Goal: Transaction & Acquisition: Purchase product/service

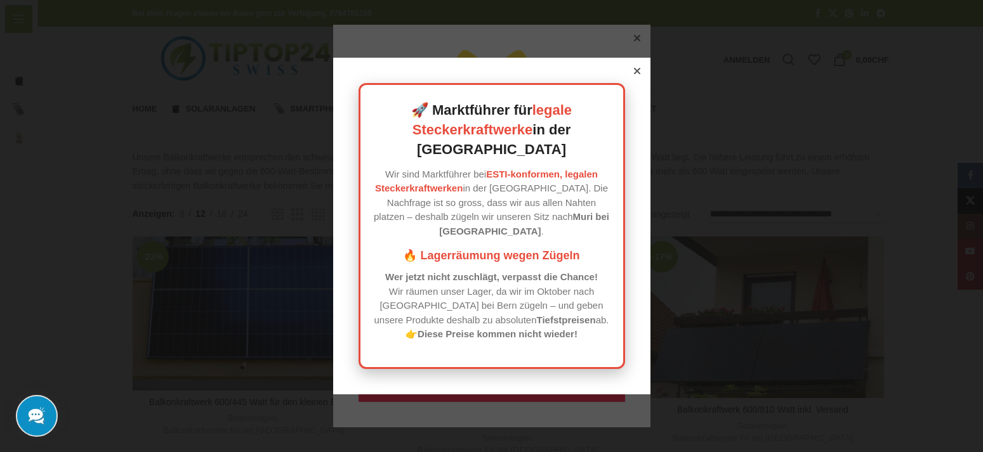
click at [637, 74] on icon at bounding box center [637, 71] width 6 height 6
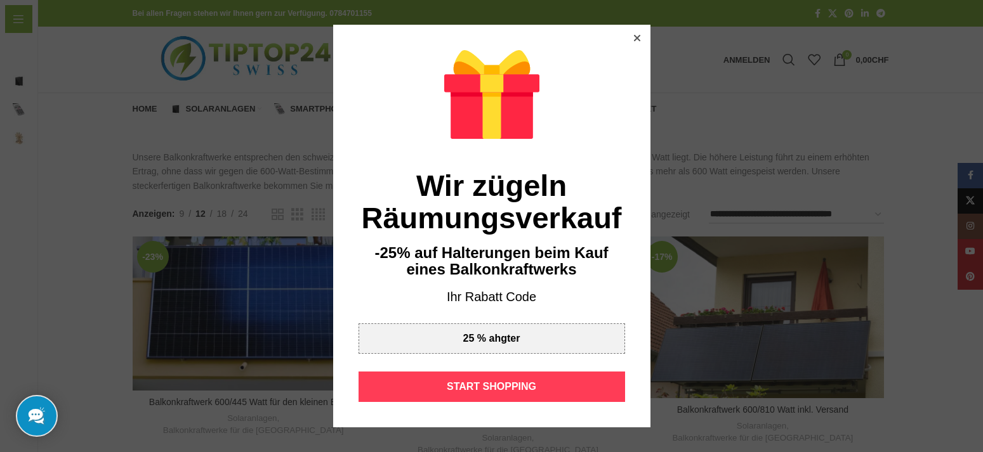
click at [513, 387] on div "START SHOPPING" at bounding box center [491, 387] width 266 height 30
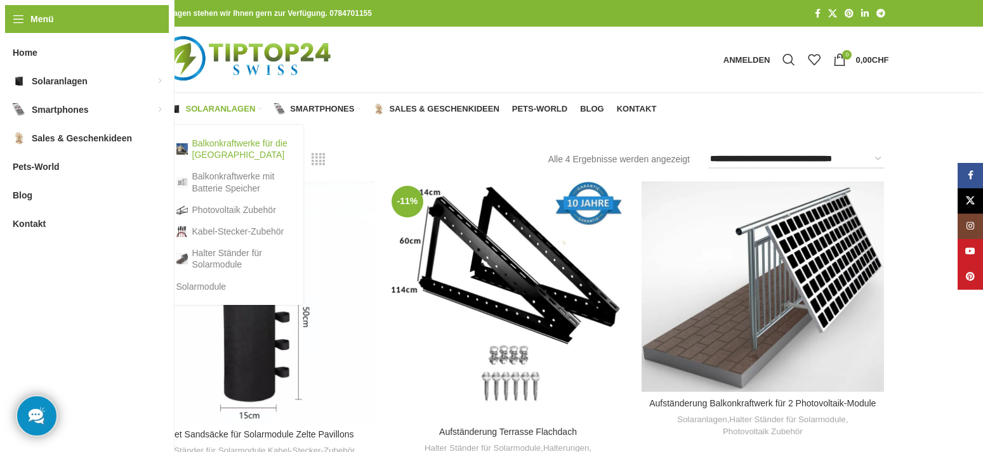
click at [214, 143] on link "Balkonkraftwerke für die [GEOGRAPHIC_DATA]" at bounding box center [233, 149] width 114 height 33
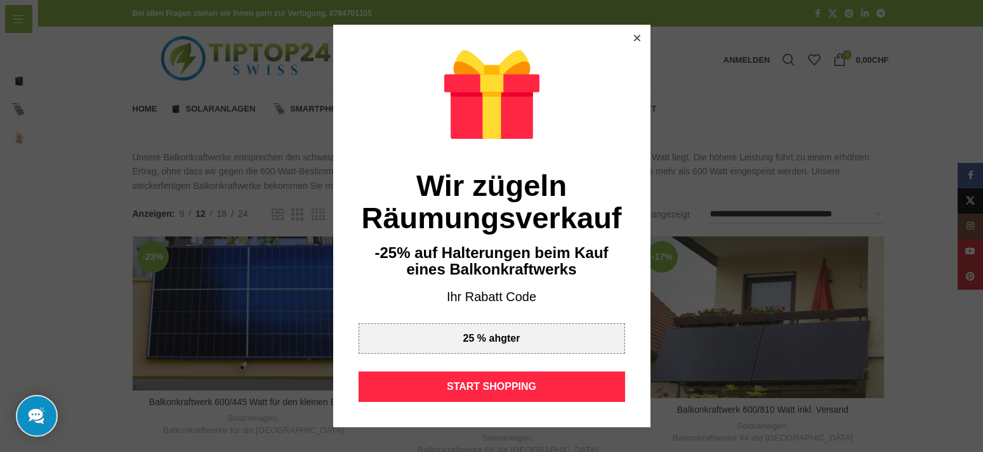
click at [633, 34] on div at bounding box center [636, 37] width 11 height 11
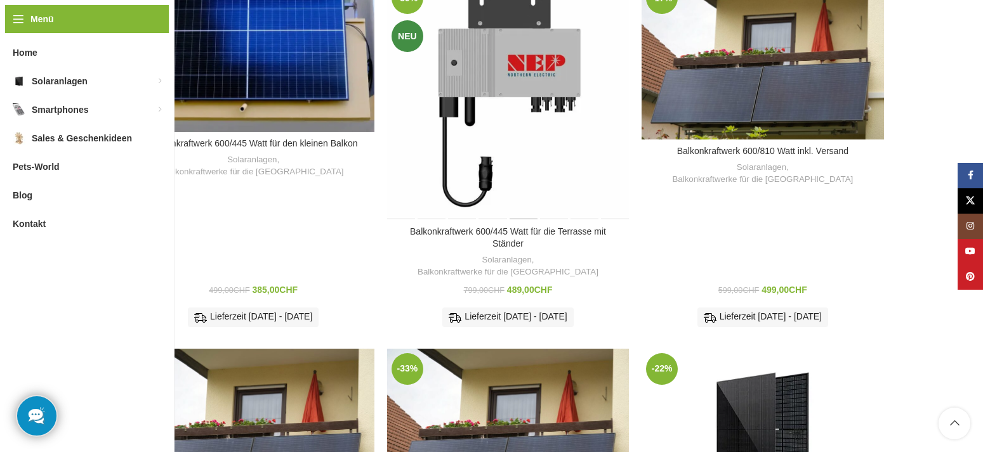
scroll to position [194, 0]
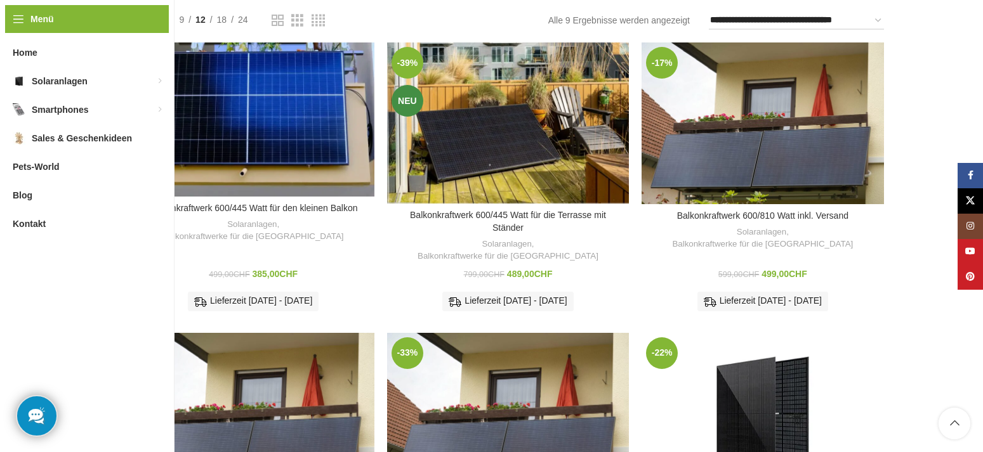
click at [535, 348] on link "Lesen Sie die Beschreibung" at bounding box center [507, 355] width 229 height 14
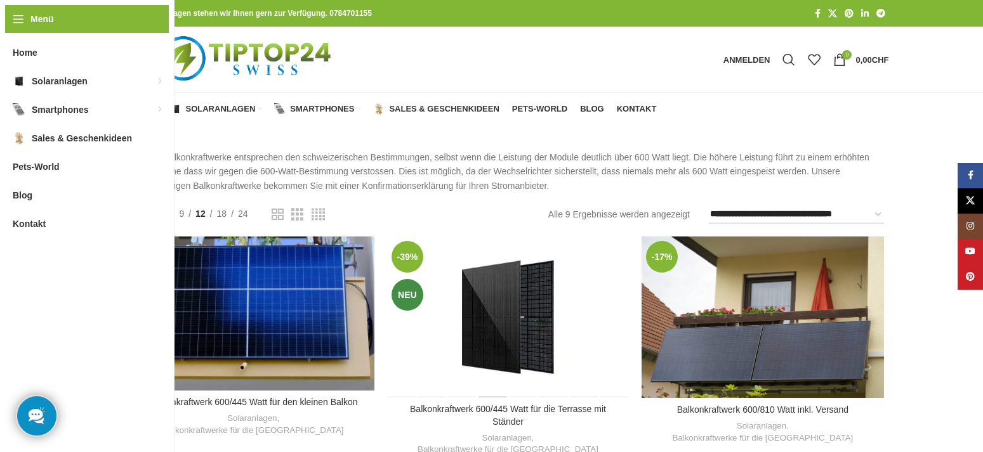
scroll to position [129, 0]
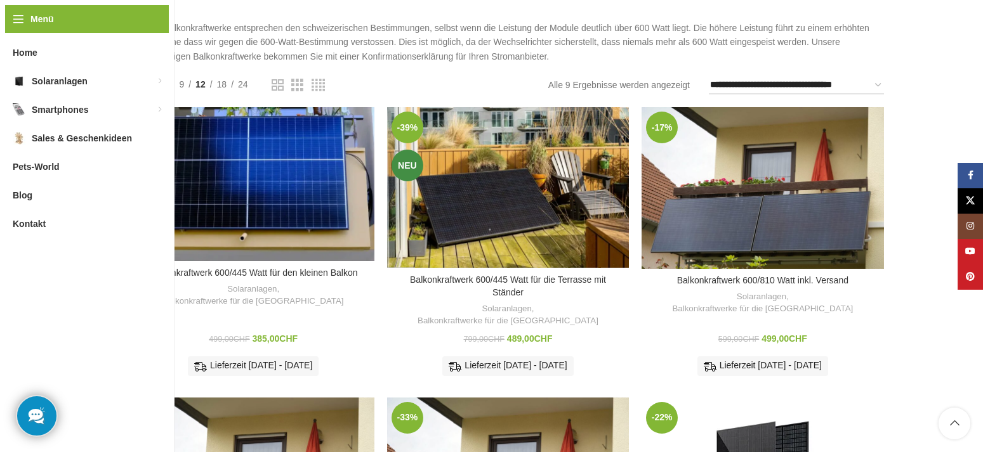
click at [515, 298] on div "Balkonkraftwerk 600/445 Watt für die Terrasse mit Ständer Solaranlagen , Balkon…" at bounding box center [508, 330] width 242 height 109
click at [515, 315] on link "Balkonkraftwerke für die [GEOGRAPHIC_DATA]" at bounding box center [507, 321] width 181 height 12
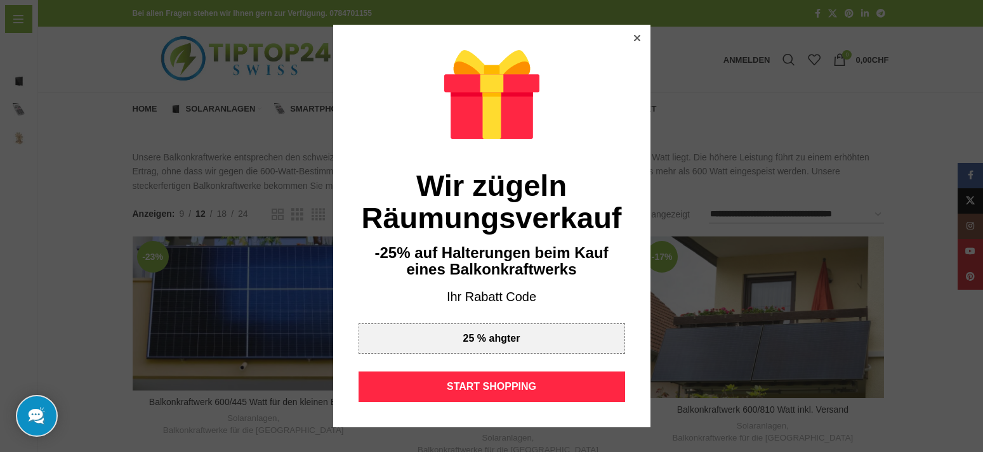
click at [636, 33] on div at bounding box center [636, 37] width 11 height 11
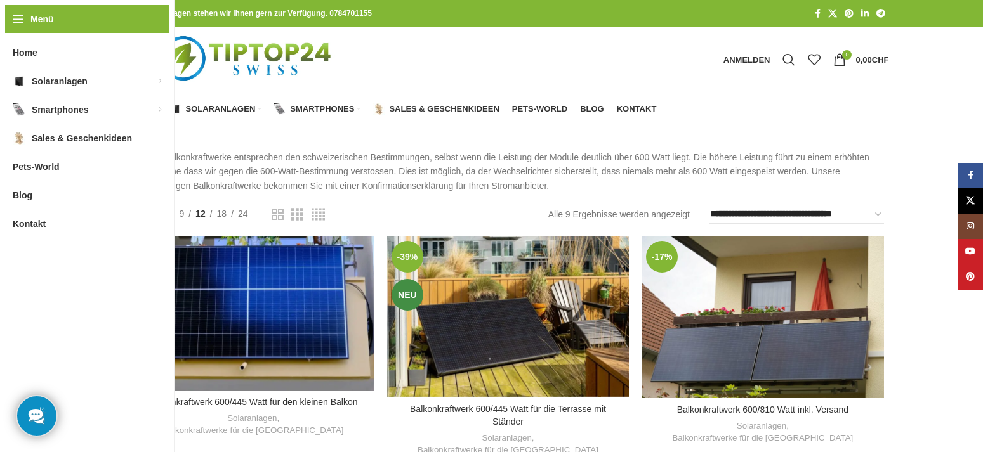
scroll to position [129, 0]
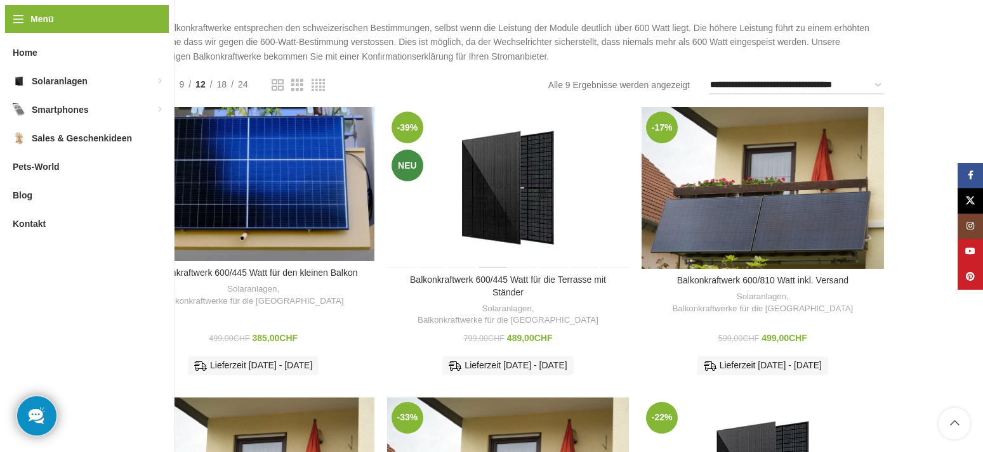
click at [499, 190] on div "Balkonkraftwerk 600/445 Watt für die Terrasse mit Ständer" at bounding box center [493, 187] width 30 height 161
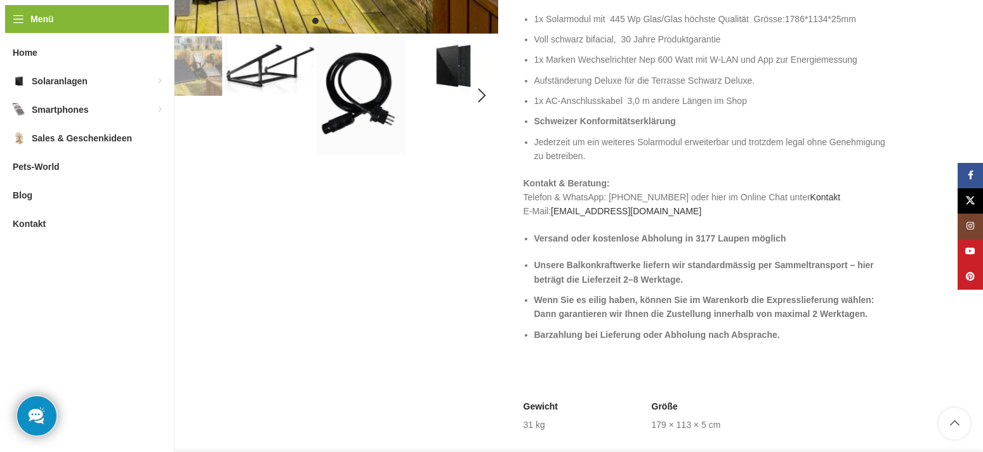
scroll to position [712, 0]
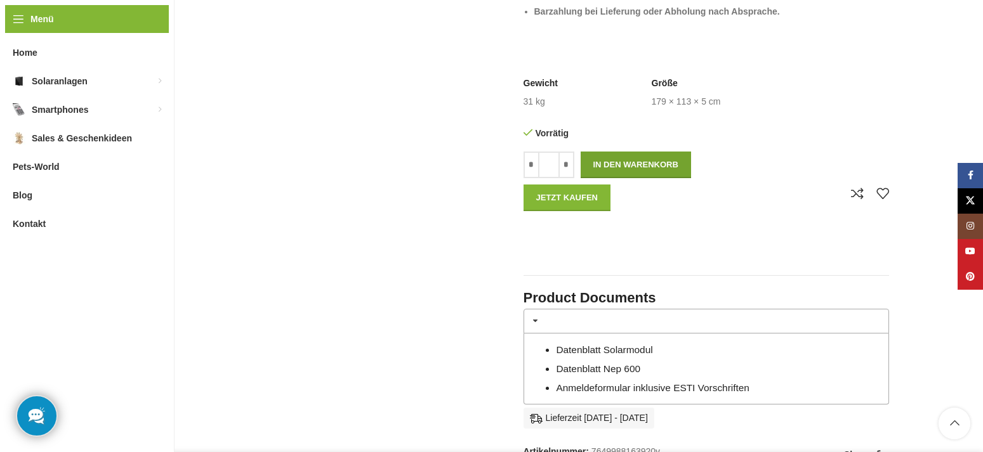
click at [652, 159] on button "In den Warenkorb" at bounding box center [636, 165] width 110 height 27
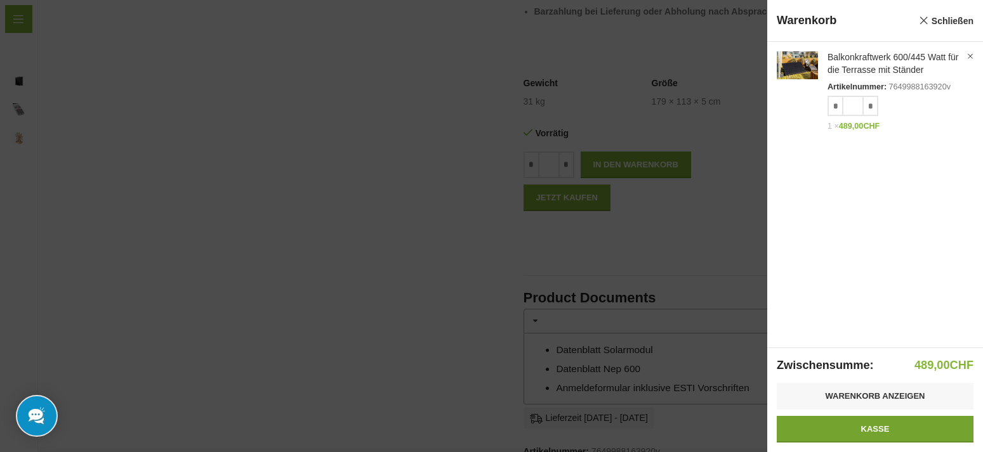
click at [860, 427] on link "Kasse" at bounding box center [875, 429] width 197 height 27
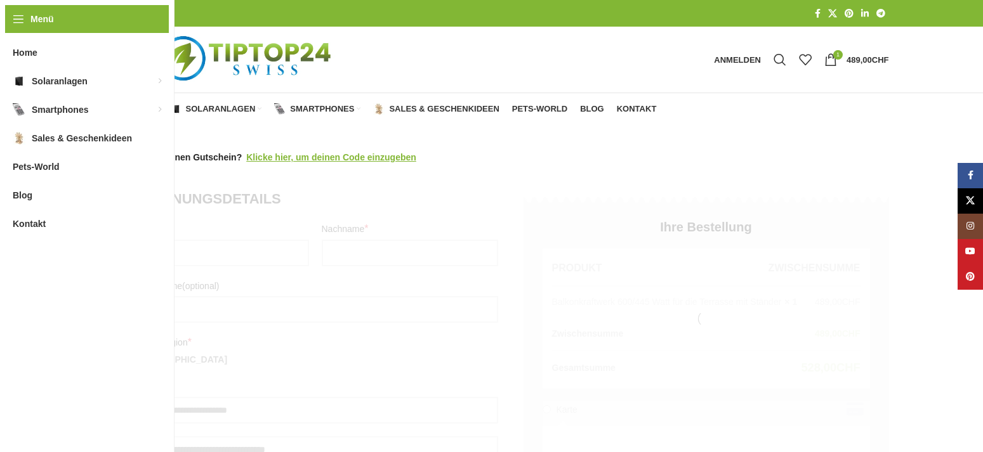
select select "**"
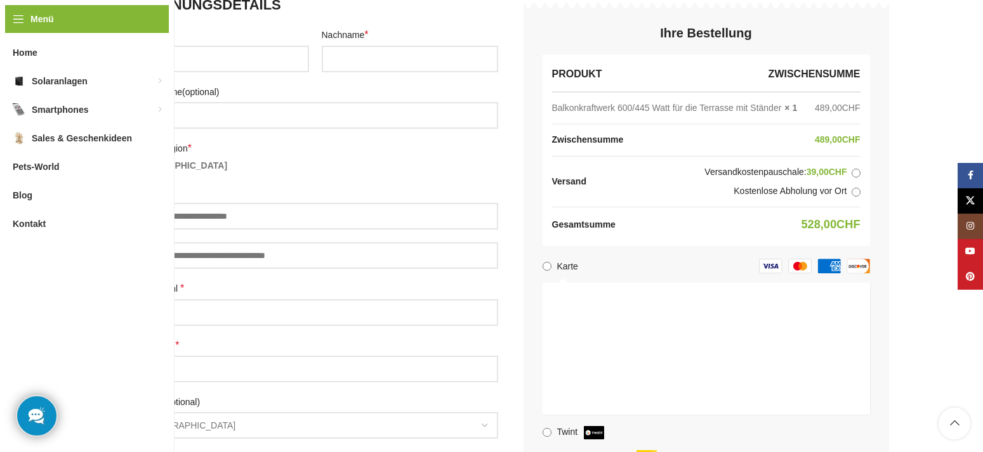
scroll to position [324, 0]
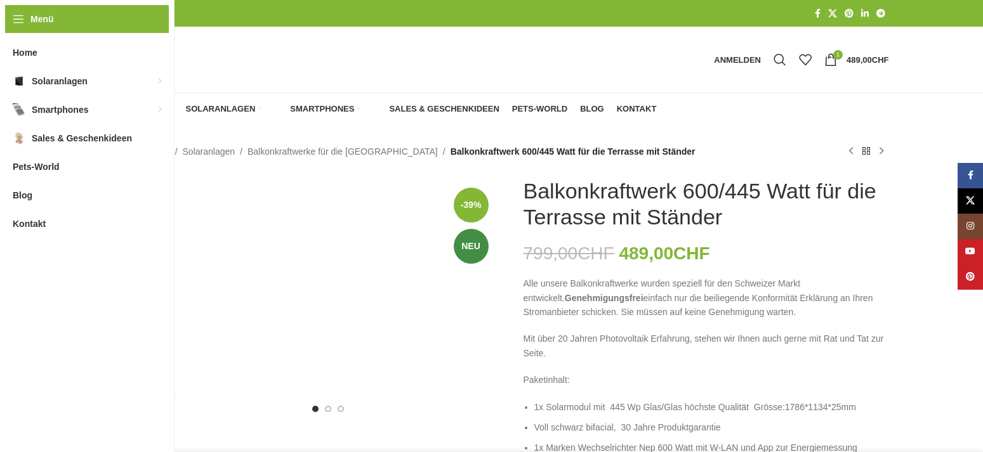
scroll to position [712, 0]
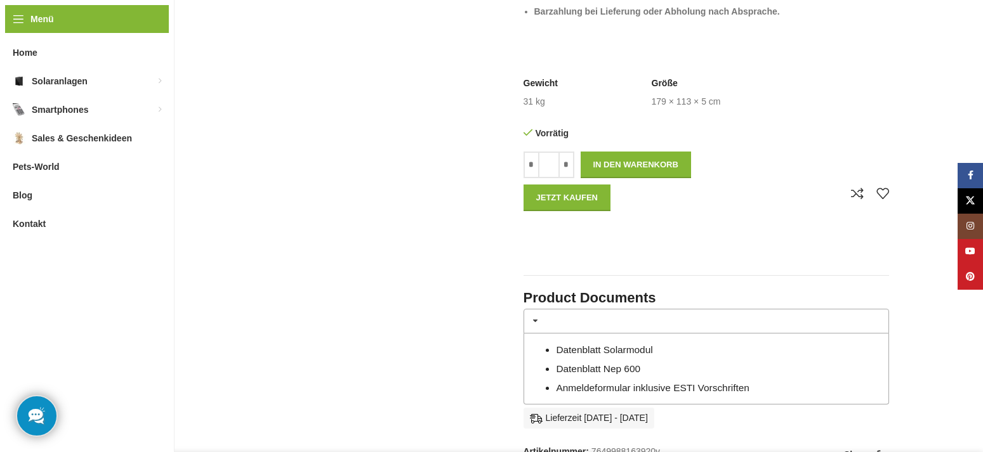
click at [657, 388] on link "Anmeldeformular inklusive ESTI Vorschriften" at bounding box center [653, 388] width 194 height 11
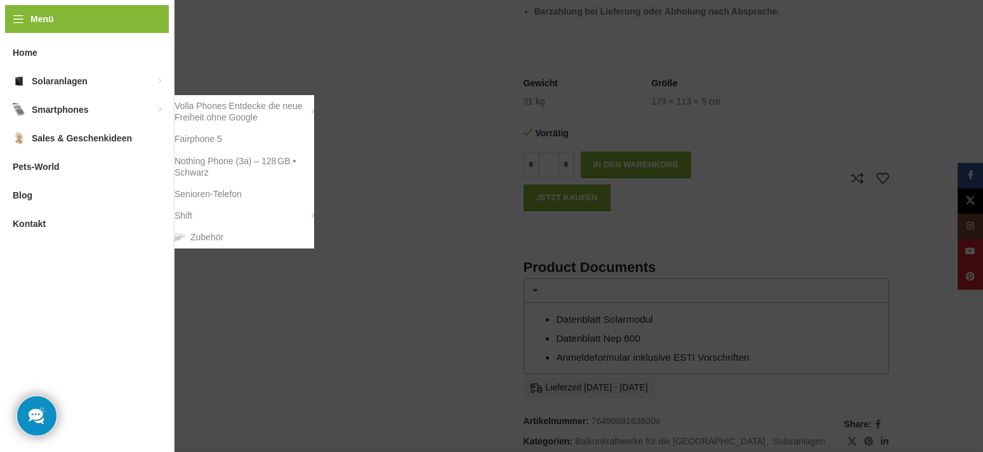
scroll to position [712, 0]
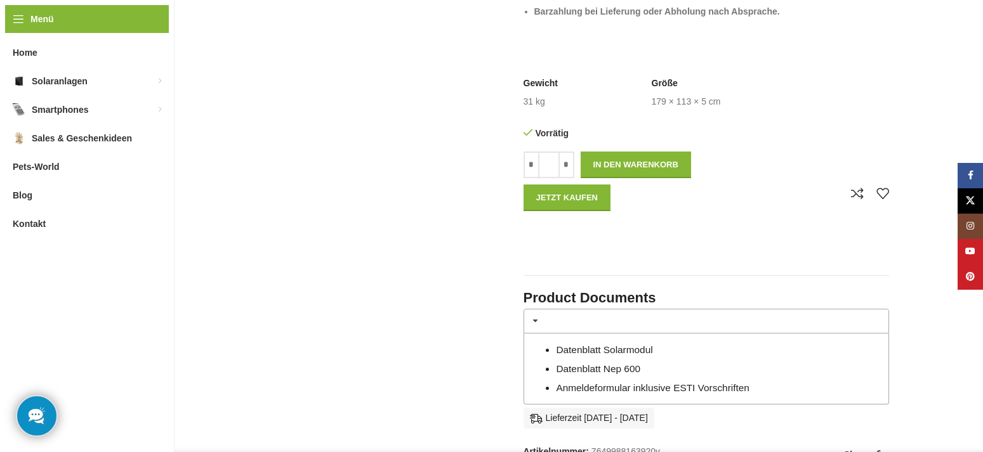
click at [582, 348] on link "Datenblatt Solarmodul" at bounding box center [604, 349] width 96 height 11
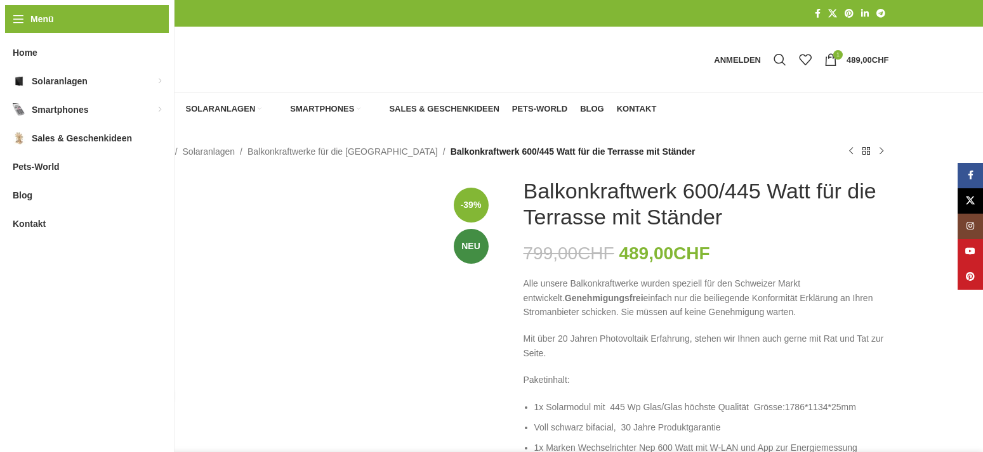
scroll to position [712, 0]
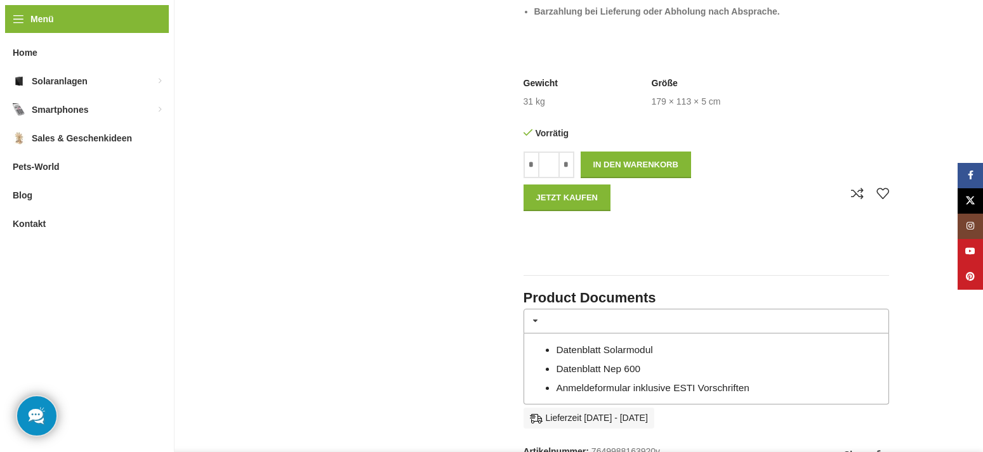
click at [614, 346] on link "Datenblatt Solarmodul" at bounding box center [604, 349] width 96 height 11
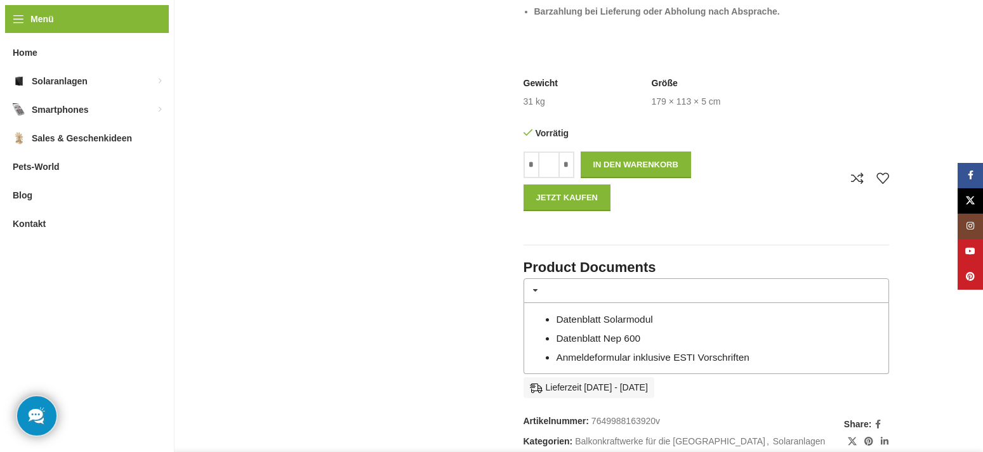
scroll to position [712, 0]
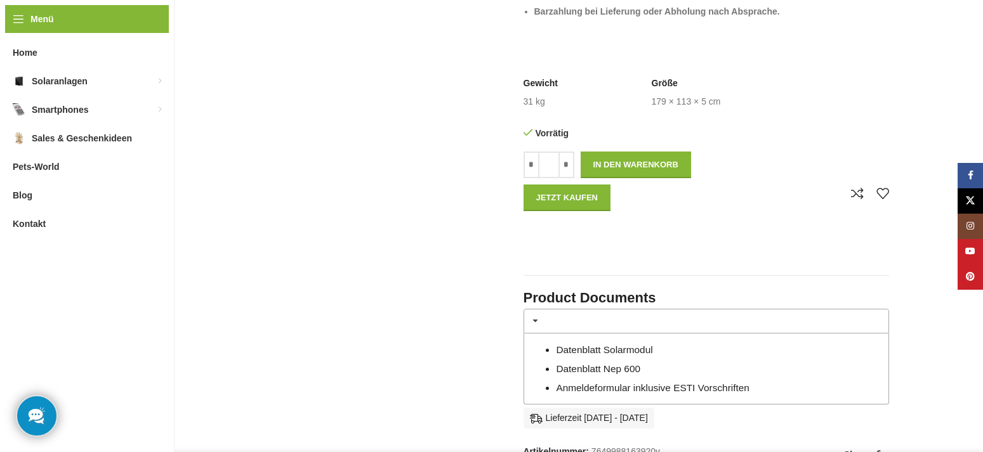
click at [613, 371] on link "Datenblatt Nep 600" at bounding box center [598, 369] width 84 height 11
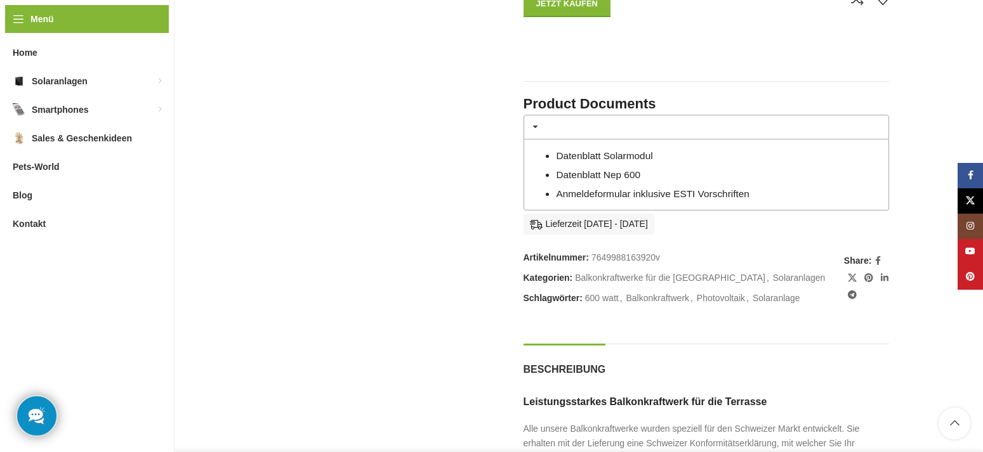
scroll to position [971, 0]
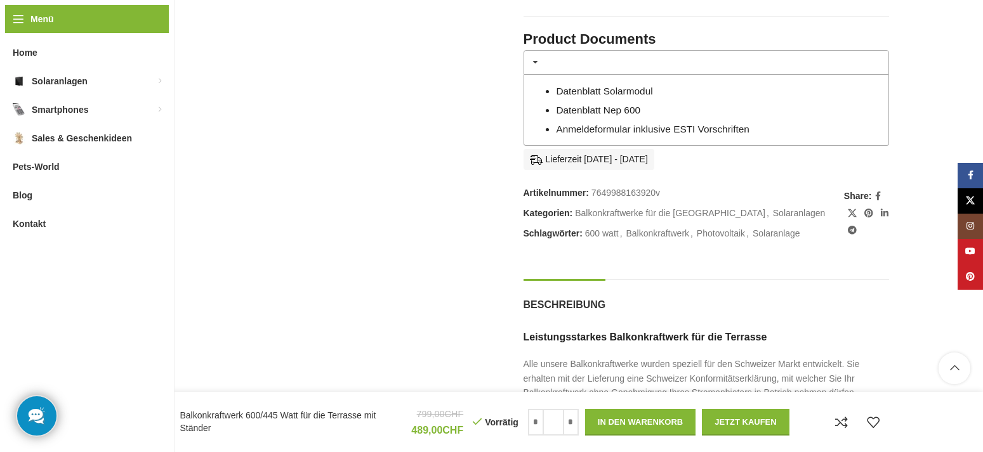
click at [478, 420] on p "Vorrätig" at bounding box center [496, 422] width 46 height 11
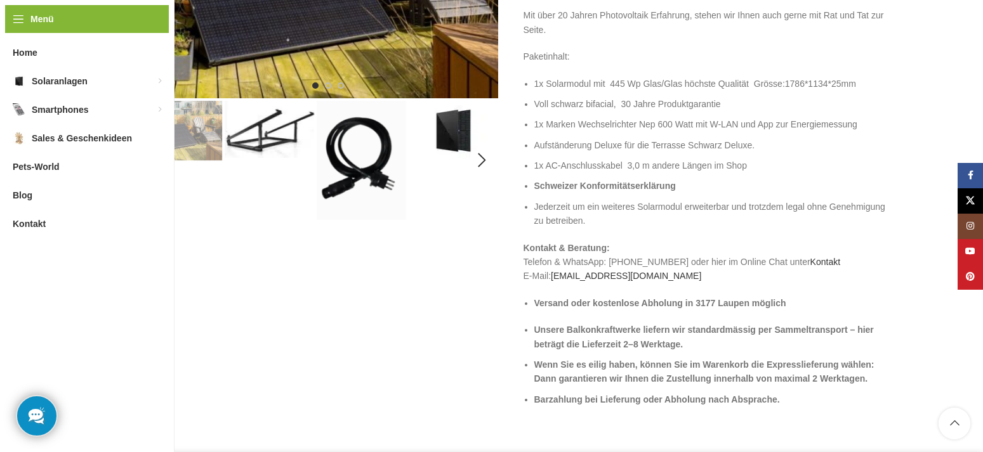
scroll to position [0, 0]
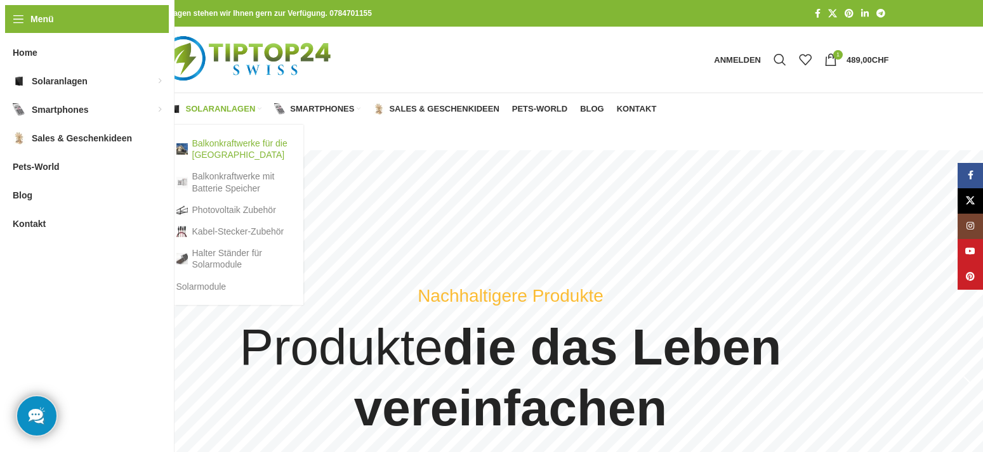
click at [225, 143] on link "Balkonkraftwerke für die [GEOGRAPHIC_DATA]" at bounding box center [233, 149] width 114 height 33
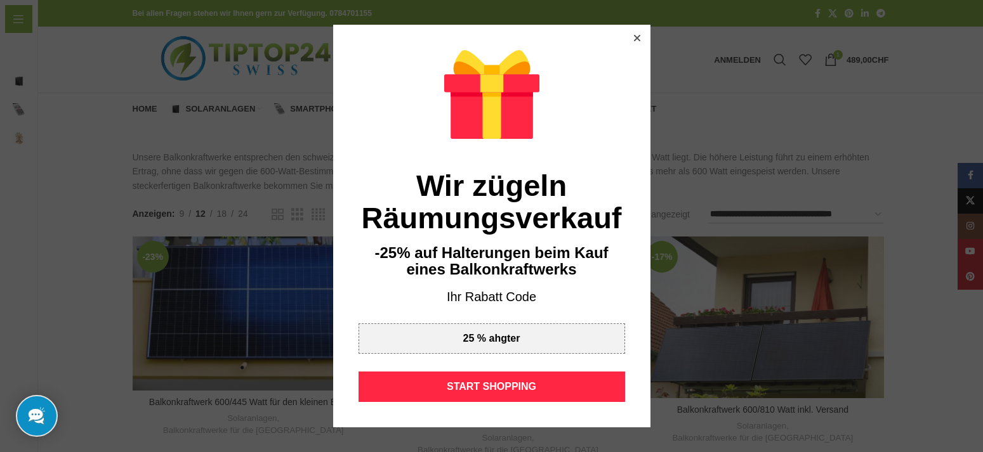
click at [636, 36] on icon at bounding box center [636, 38] width 6 height 6
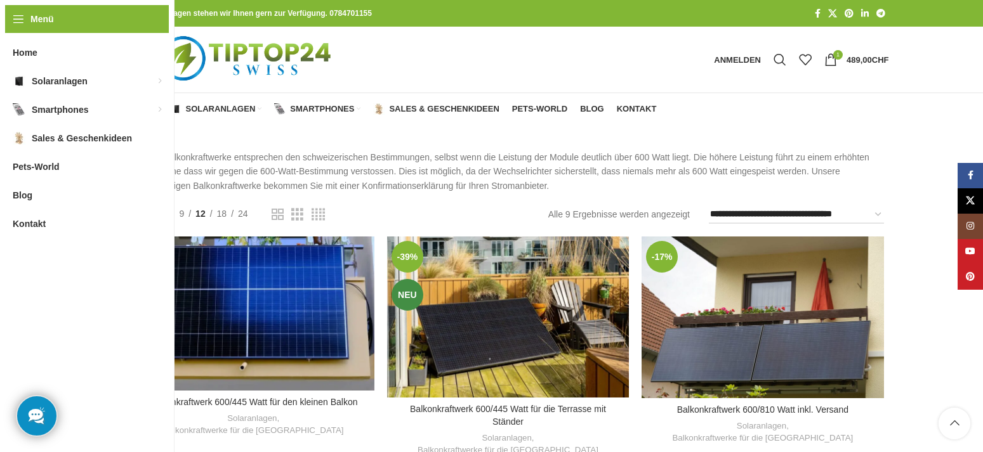
scroll to position [129, 0]
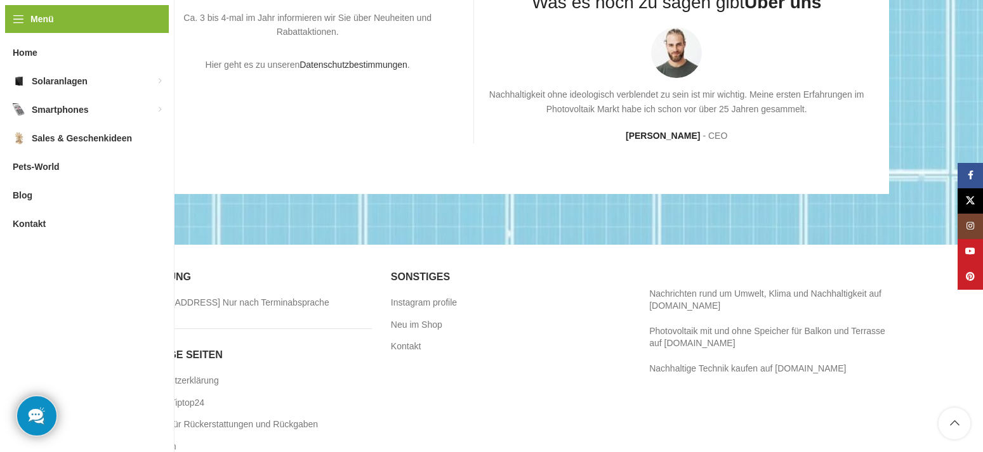
scroll to position [3534, 0]
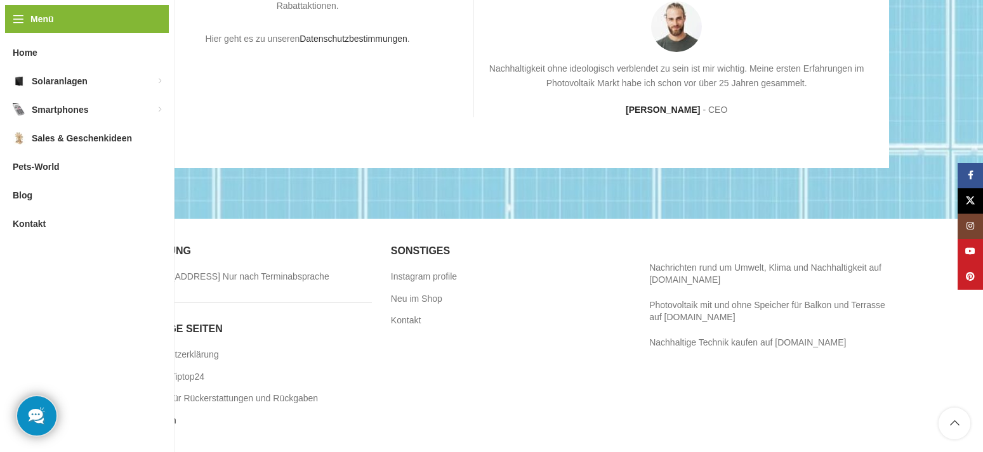
click at [169, 423] on link "Impressum" at bounding box center [155, 421] width 45 height 13
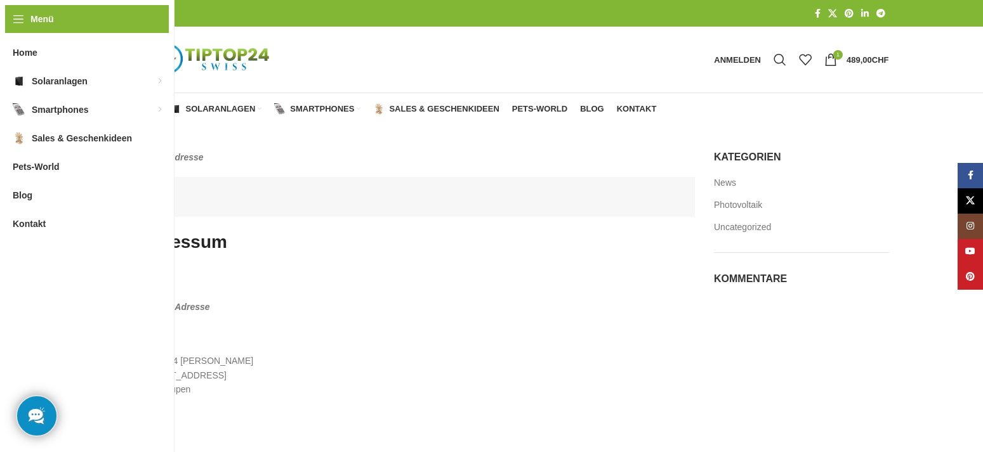
scroll to position [65, 0]
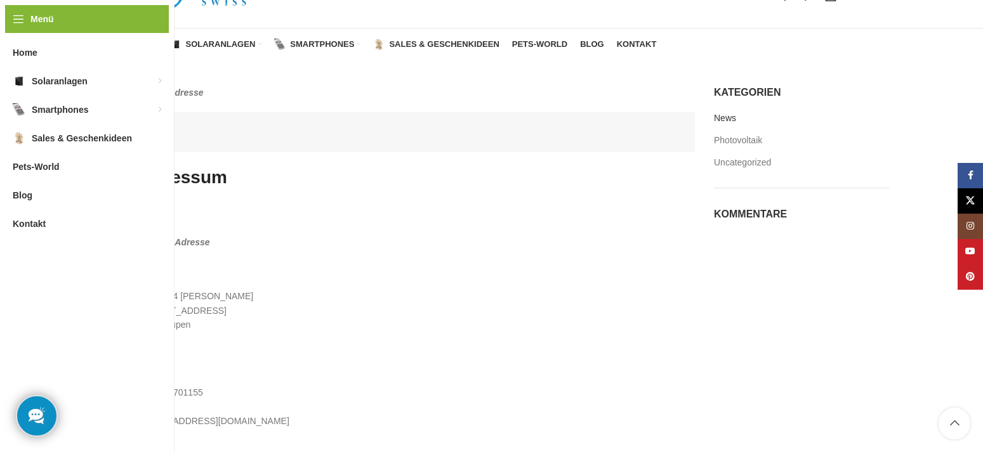
click at [725, 115] on link "News" at bounding box center [725, 118] width 23 height 13
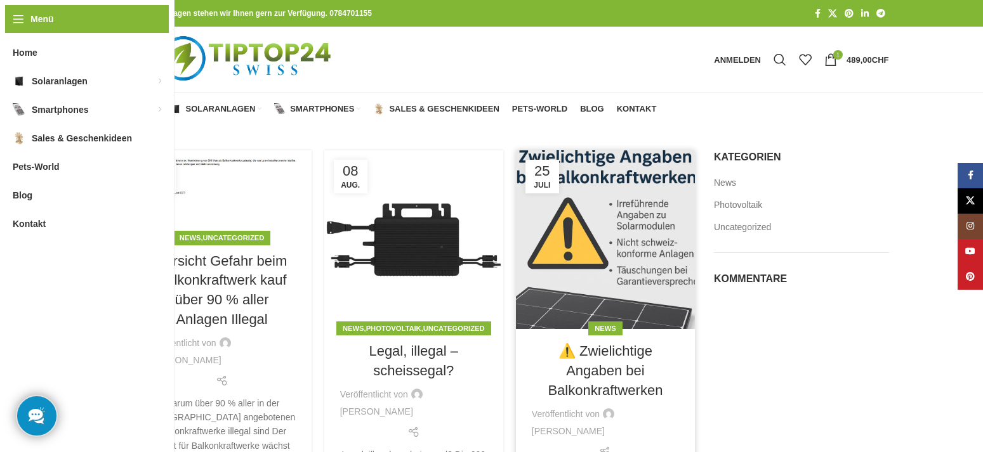
click at [608, 211] on link at bounding box center [605, 239] width 179 height 179
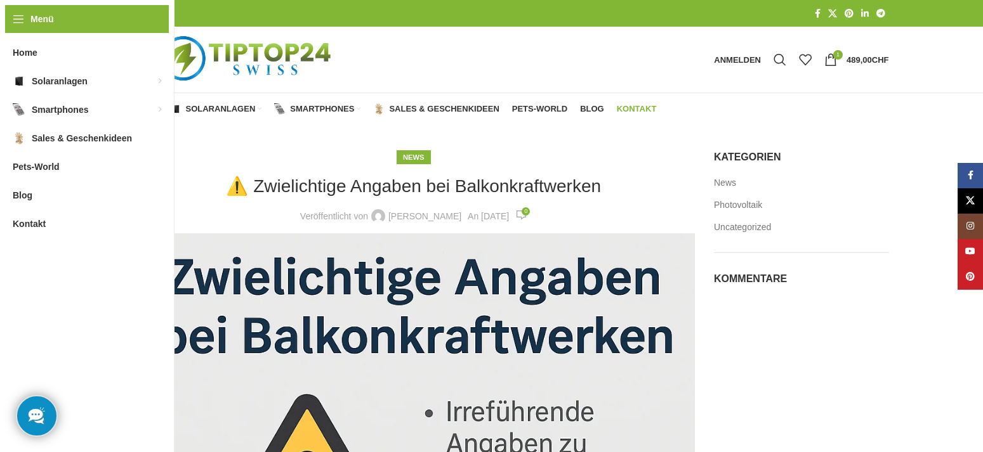
click at [639, 105] on span "Kontakt" at bounding box center [637, 109] width 40 height 10
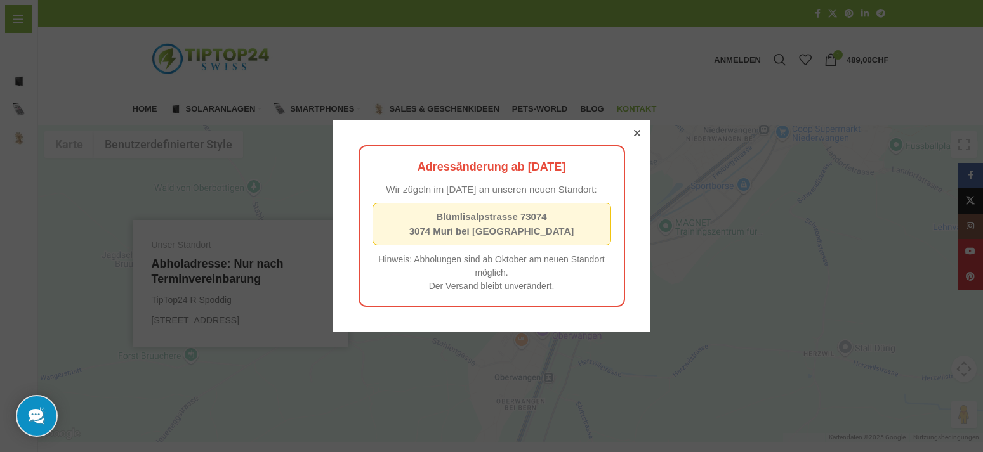
click at [636, 120] on div "Adressänderung ab Oktober 2025 Wir zügeln im Oktober 2025 an unseren neuen Stan…" at bounding box center [491, 226] width 317 height 213
click at [638, 130] on icon at bounding box center [637, 133] width 6 height 6
